Goal: Information Seeking & Learning: Check status

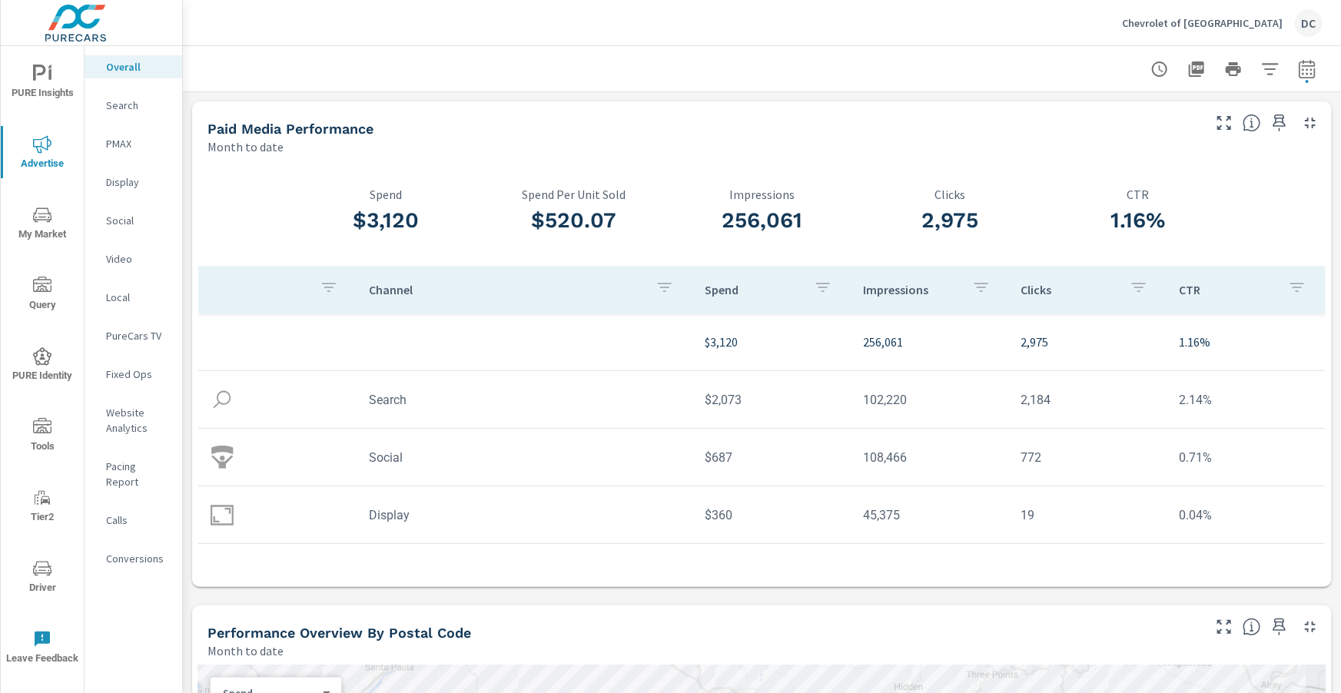
scroll to position [5, 0]
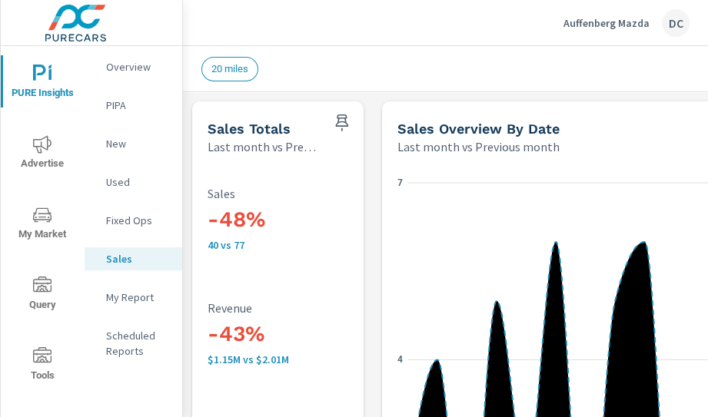
scroll to position [725, 0]
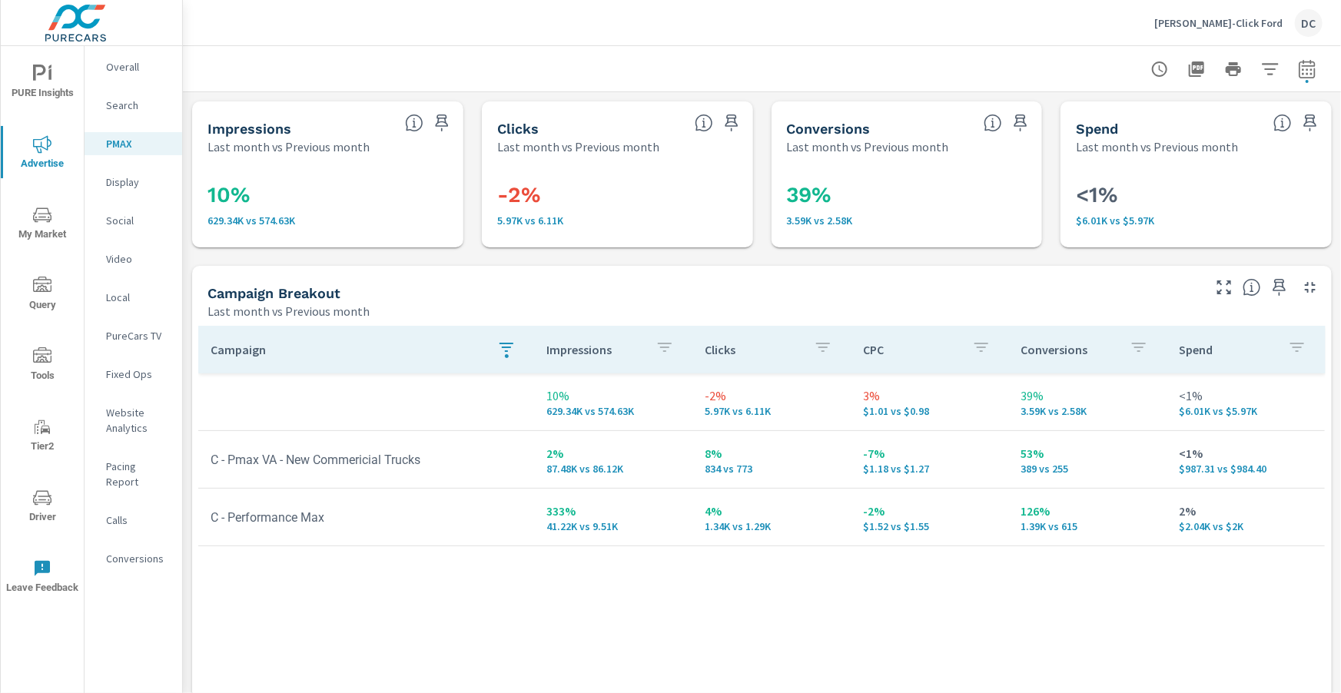
scroll to position [161, 0]
